Goal: Information Seeking & Learning: Learn about a topic

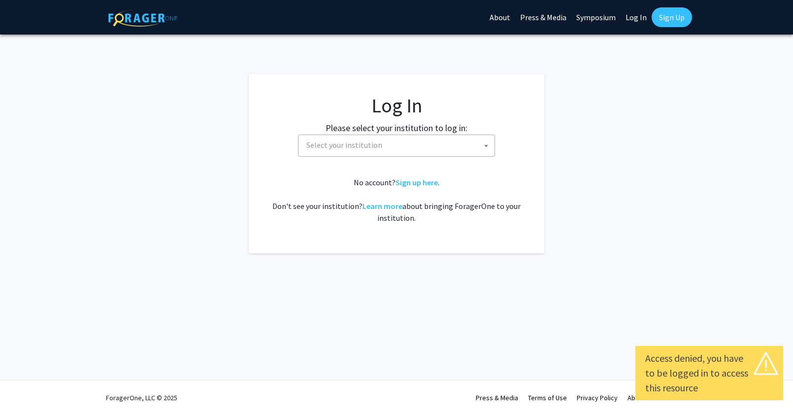
click at [425, 150] on span "Select your institution" at bounding box center [398, 145] width 192 height 20
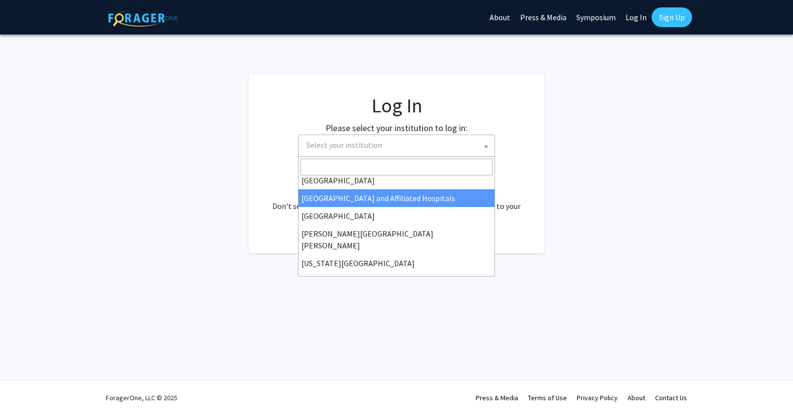
scroll to position [172, 0]
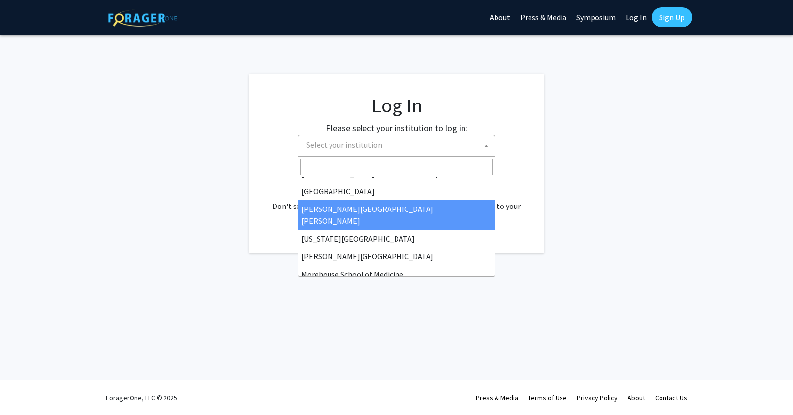
select select "1"
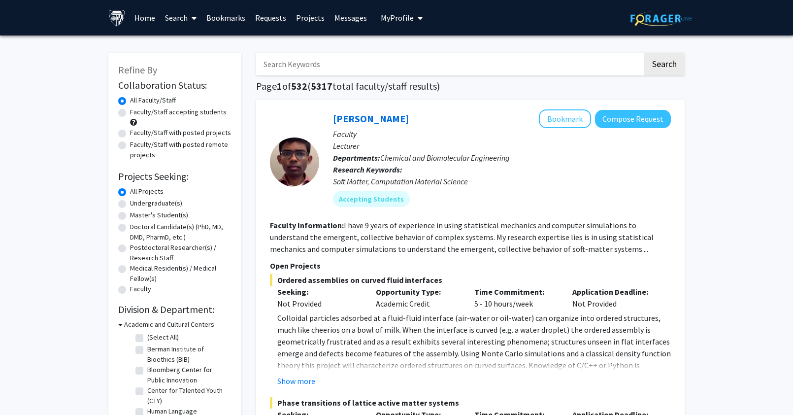
click at [130, 213] on label "Master's Student(s)" at bounding box center [159, 215] width 58 height 10
click at [130, 213] on input "Master's Student(s)" at bounding box center [133, 213] width 6 height 6
radio input "true"
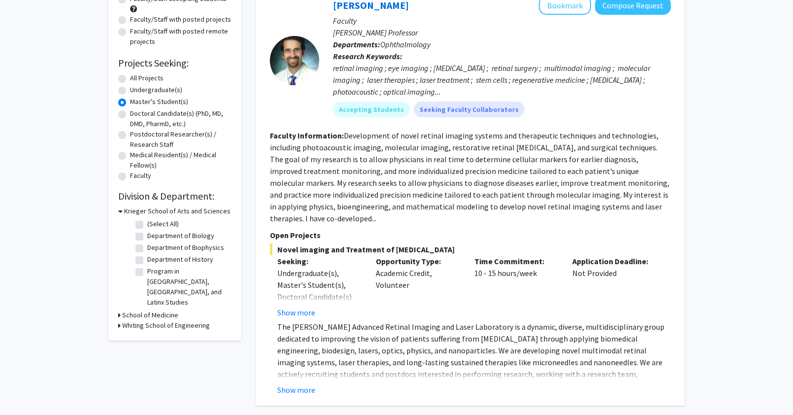
scroll to position [128, 0]
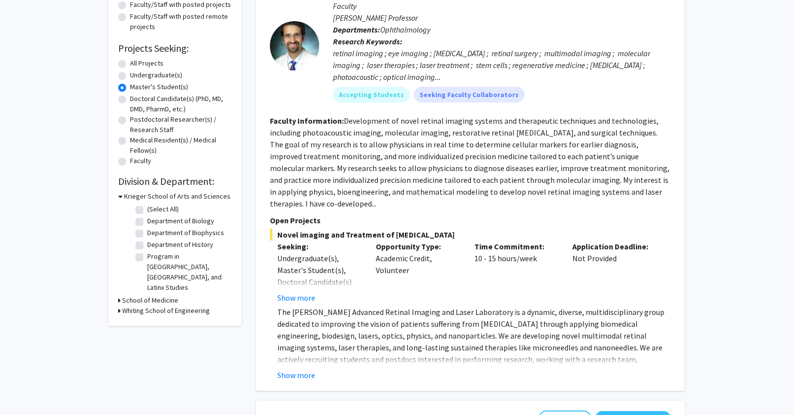
click at [125, 197] on h3 "Krieger School of Arts and Sciences" at bounding box center [177, 196] width 106 height 10
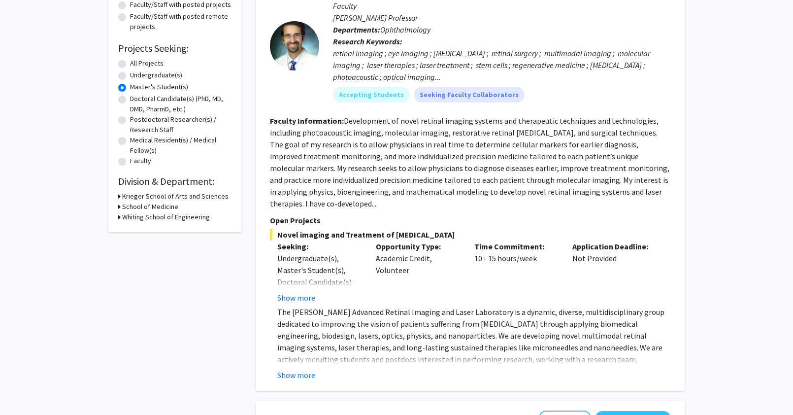
click at [118, 219] on icon at bounding box center [119, 217] width 2 height 10
click at [147, 262] on label "Electrical and Computer Engineering" at bounding box center [188, 267] width 82 height 21
click at [147, 262] on input "Electrical and Computer Engineering" at bounding box center [150, 260] width 6 height 6
checkbox input "true"
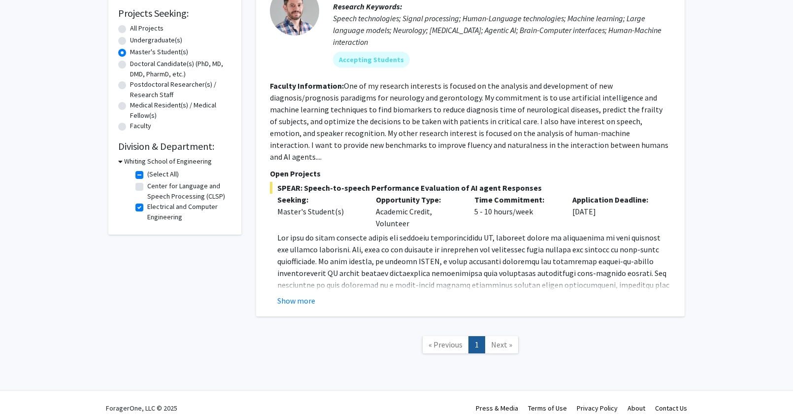
scroll to position [162, 0]
click at [297, 295] on button "Show more" at bounding box center [296, 301] width 38 height 12
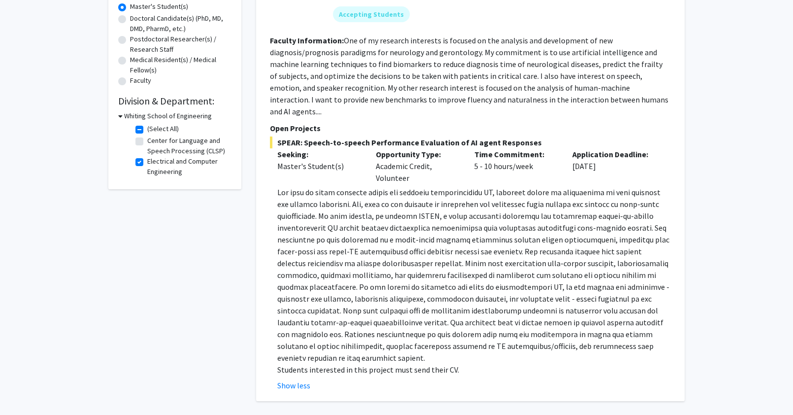
scroll to position [212, 0]
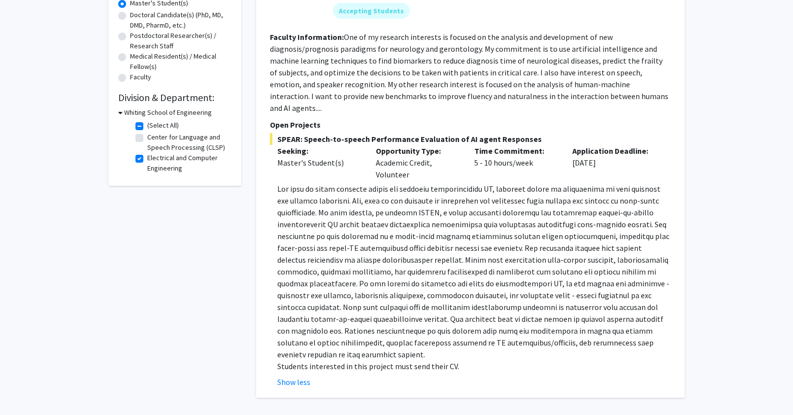
click at [433, 319] on p at bounding box center [473, 271] width 393 height 177
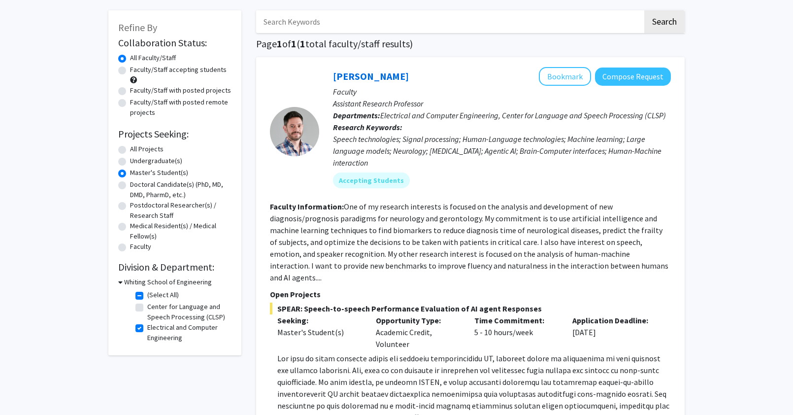
scroll to position [15, 0]
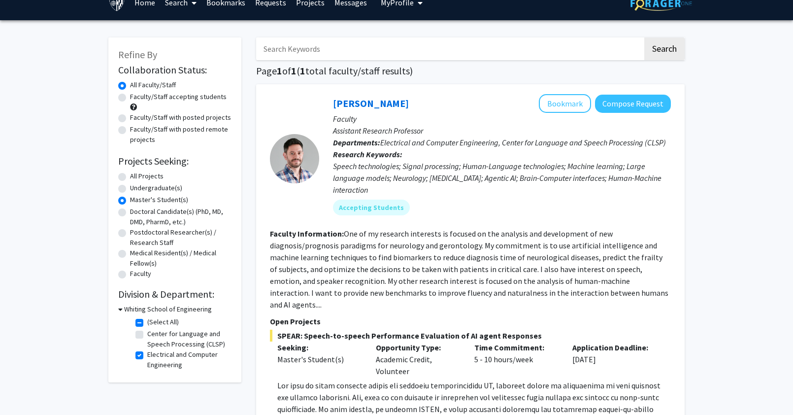
drag, startPoint x: 453, startPoint y: 105, endPoint x: 331, endPoint y: 105, distance: 121.6
click at [331, 106] on div "[PERSON_NAME] Bookmark Compose Request Faculty Assistant Research Professor Dep…" at bounding box center [495, 158] width 352 height 129
drag, startPoint x: 454, startPoint y: 103, endPoint x: 334, endPoint y: 105, distance: 120.2
click at [334, 105] on div "[PERSON_NAME] Bookmark Compose Request" at bounding box center [502, 103] width 338 height 19
click at [409, 103] on link "[PERSON_NAME]" at bounding box center [371, 103] width 76 height 12
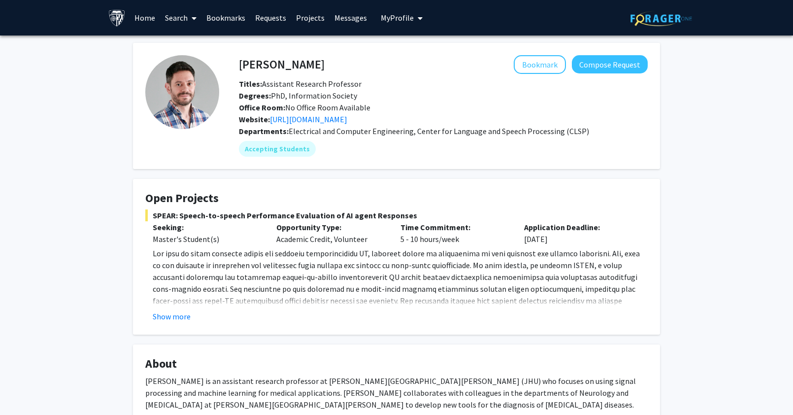
drag, startPoint x: 368, startPoint y: 71, endPoint x: 247, endPoint y: 71, distance: 120.6
click at [247, 71] on h4 "[PERSON_NAME]" at bounding box center [282, 64] width 86 height 18
click at [245, 64] on h4 "[PERSON_NAME]" at bounding box center [282, 64] width 86 height 18
drag, startPoint x: 399, startPoint y: 66, endPoint x: 235, endPoint y: 62, distance: 164.5
click at [235, 62] on div "[PERSON_NAME] Bookmark Compose Request" at bounding box center [442, 64] width 423 height 19
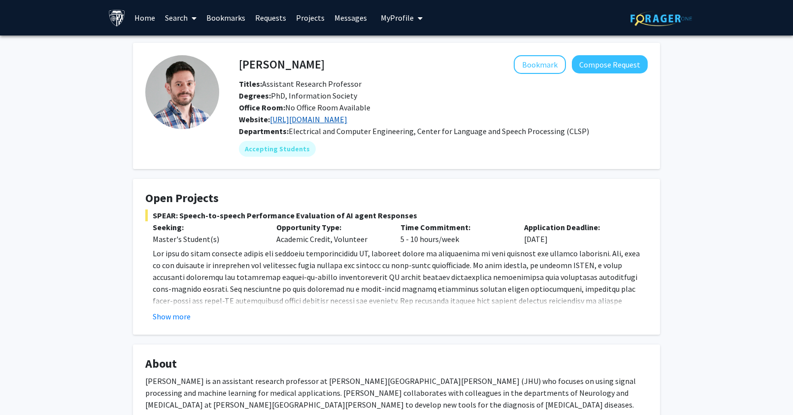
click at [329, 119] on link "[URL][DOMAIN_NAME]" at bounding box center [308, 119] width 77 height 10
click at [213, 310] on fg-read-more "Students interested in this project must send their CV. Show more" at bounding box center [396, 284] width 502 height 75
click at [174, 316] on button "Show more" at bounding box center [172, 316] width 38 height 12
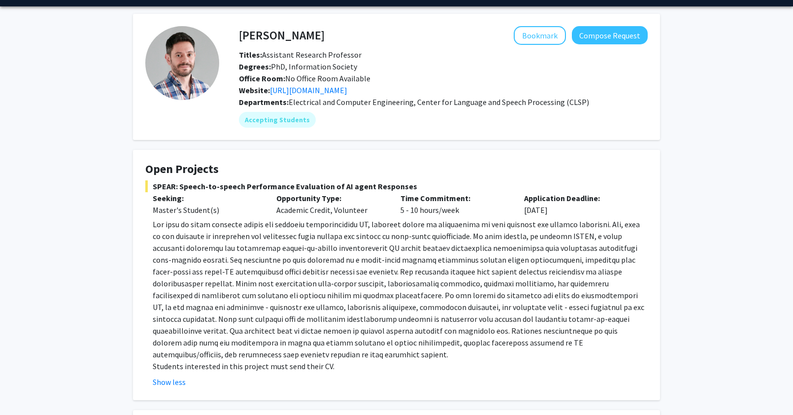
scroll to position [29, 0]
click at [176, 294] on p at bounding box center [400, 289] width 495 height 142
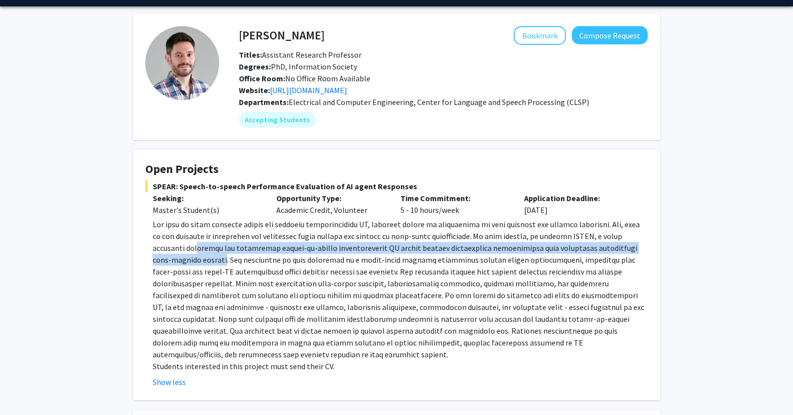
drag, startPoint x: 200, startPoint y: 249, endPoint x: 203, endPoint y: 256, distance: 7.3
click at [203, 256] on p at bounding box center [400, 289] width 495 height 142
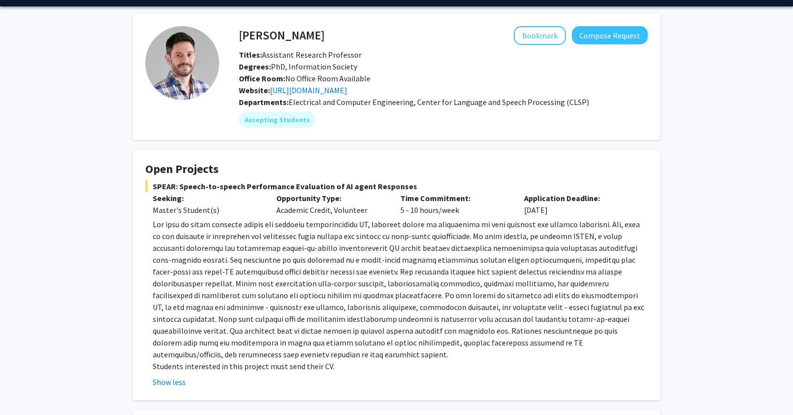
click at [217, 259] on p at bounding box center [400, 289] width 495 height 142
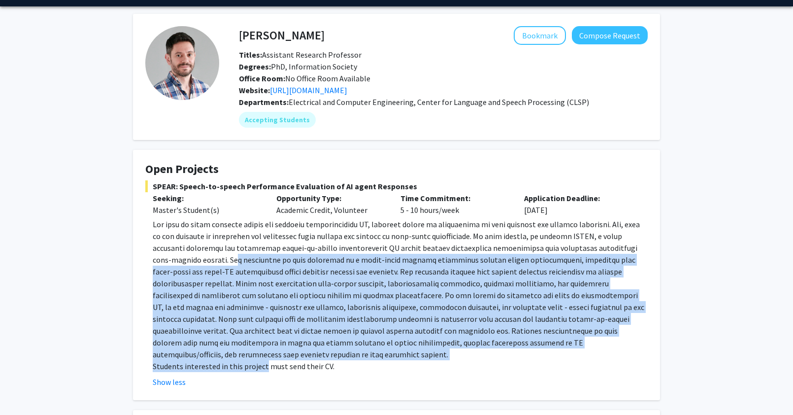
drag, startPoint x: 214, startPoint y: 259, endPoint x: 263, endPoint y: 353, distance: 106.4
click at [263, 354] on div "Students interested in this project must send their CV." at bounding box center [400, 295] width 495 height 154
click at [401, 281] on p at bounding box center [400, 289] width 495 height 142
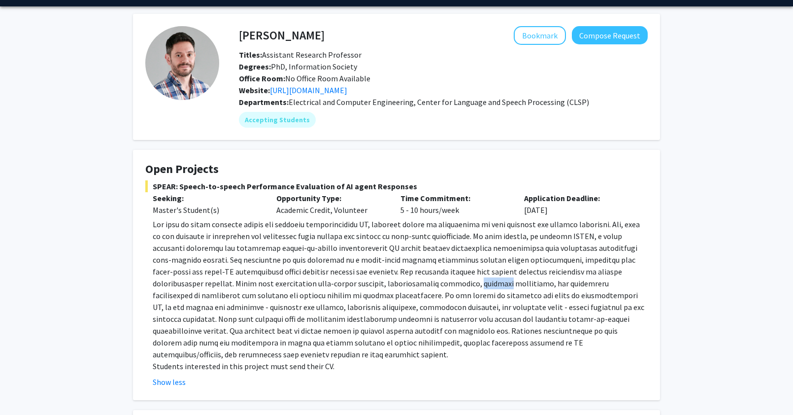
click at [401, 281] on p at bounding box center [400, 289] width 495 height 142
click at [458, 283] on p at bounding box center [400, 289] width 495 height 142
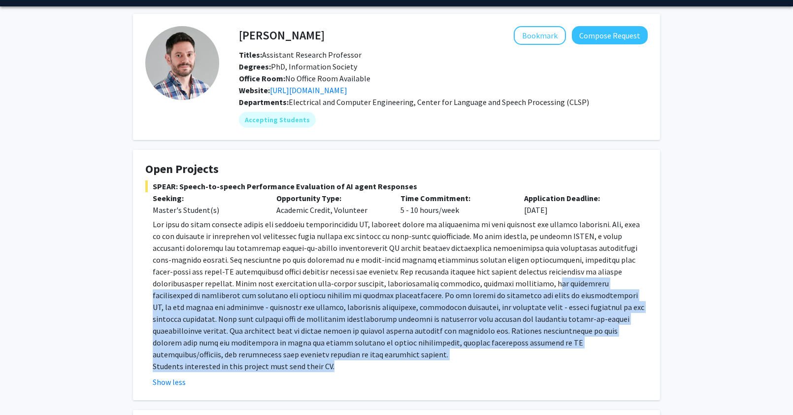
drag, startPoint x: 458, startPoint y: 283, endPoint x: 487, endPoint y: 355, distance: 78.0
click at [487, 355] on div "Students interested in this project must send their CV." at bounding box center [400, 295] width 495 height 154
click at [259, 319] on p at bounding box center [400, 289] width 495 height 142
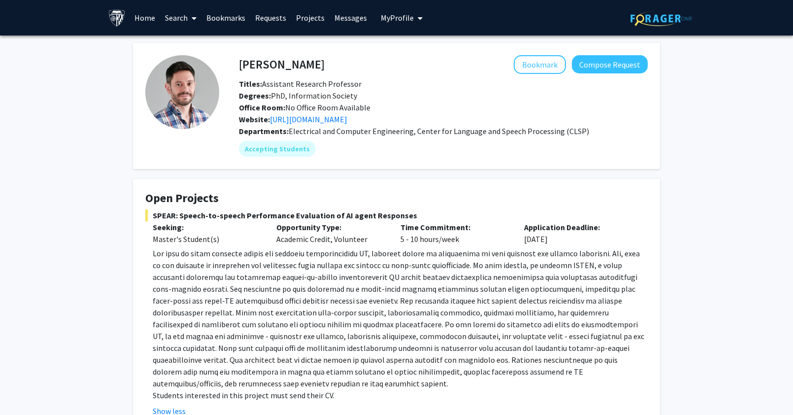
scroll to position [0, 0]
drag, startPoint x: 405, startPoint y: 218, endPoint x: 151, endPoint y: 217, distance: 254.6
click at [151, 217] on span "SPEAR: Speech-to-speech Performance Evaluation of AI agent Responses" at bounding box center [396, 215] width 502 height 12
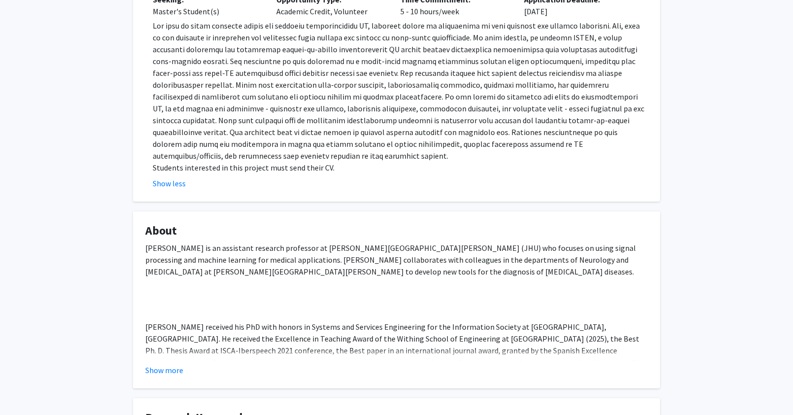
scroll to position [299, 0]
